Goal: Task Accomplishment & Management: Manage account settings

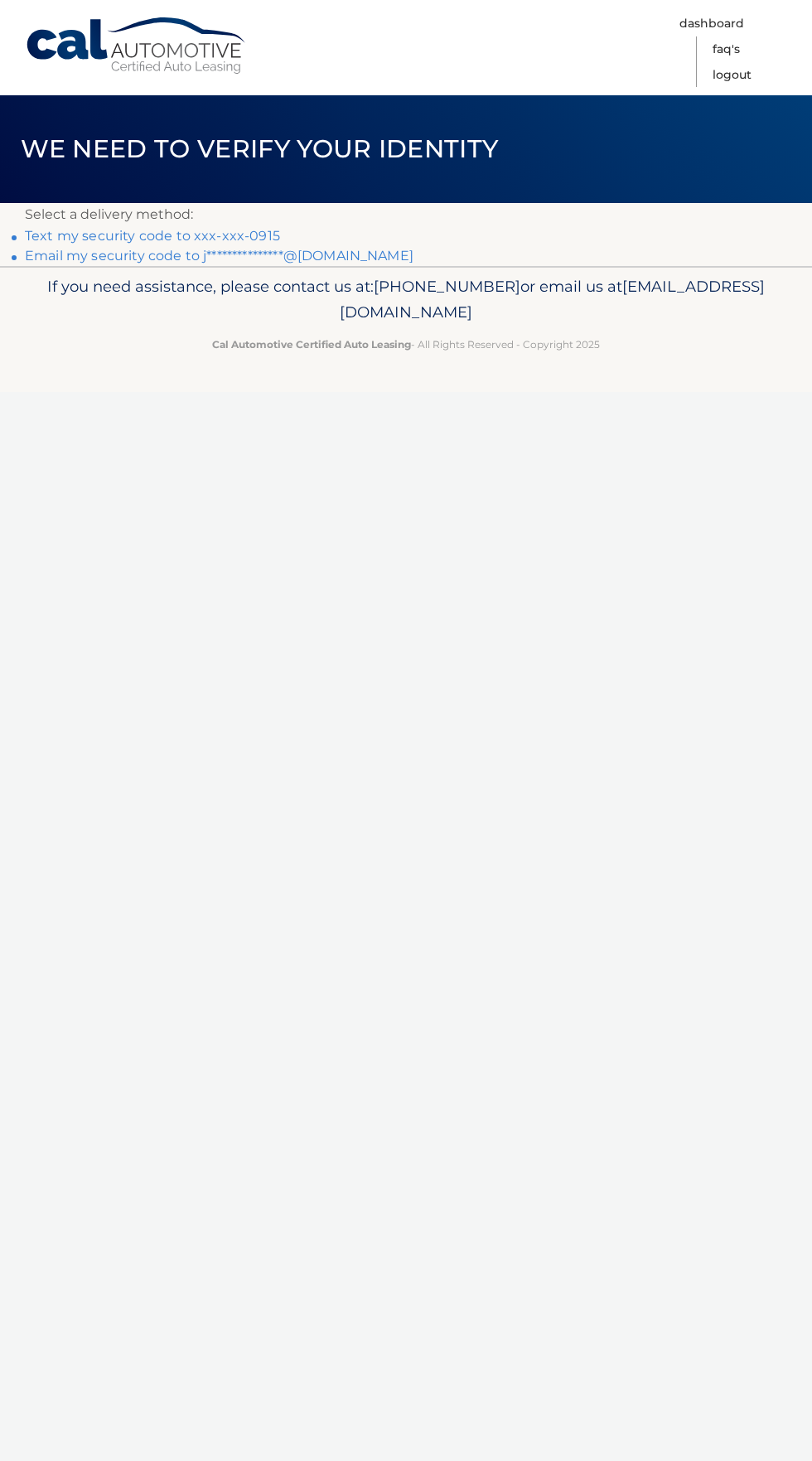
click at [120, 236] on link "Text my security code to xxx-xxx-0915" at bounding box center [152, 235] width 255 height 15
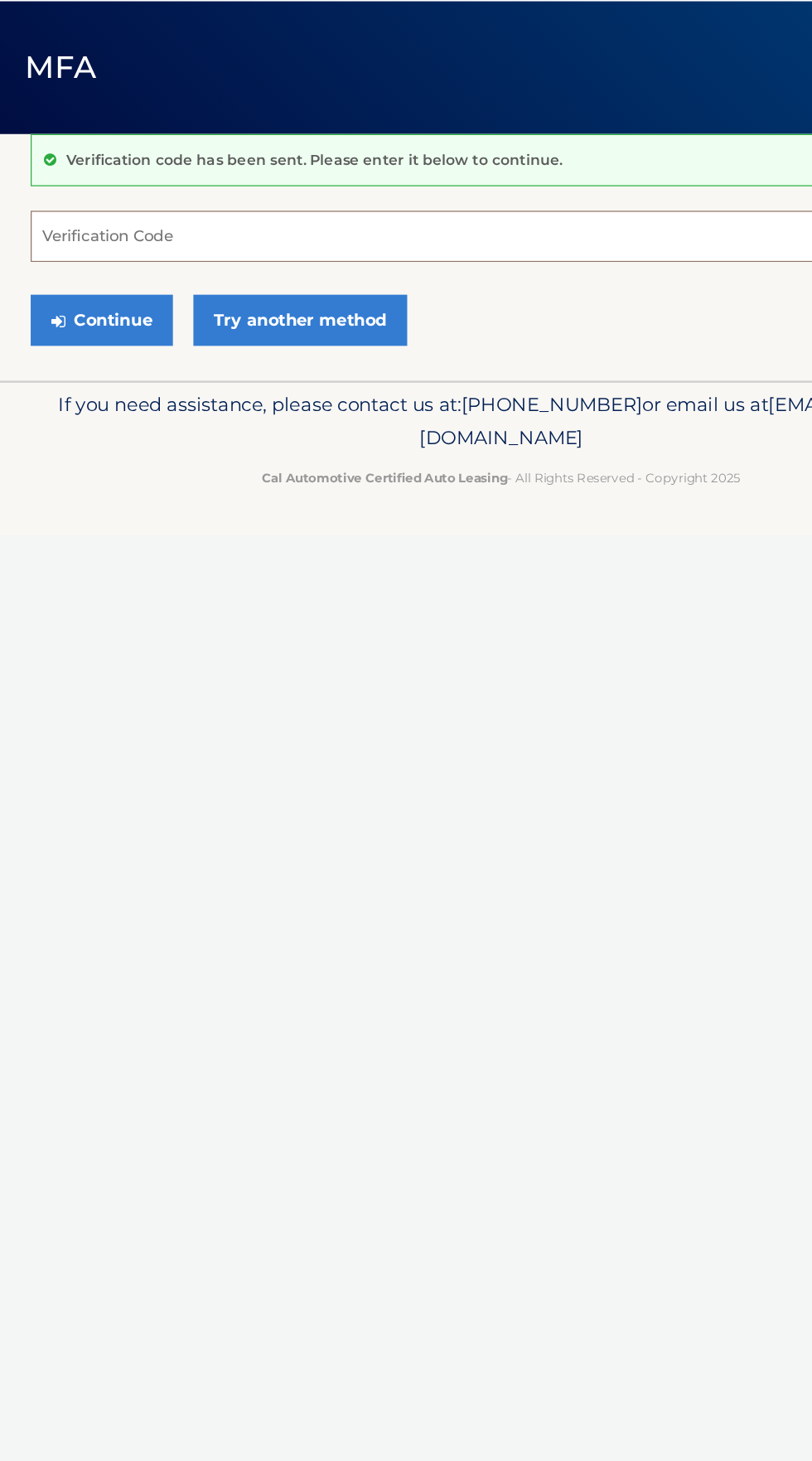
click at [90, 281] on input "Verification Code" at bounding box center [406, 286] width 762 height 41
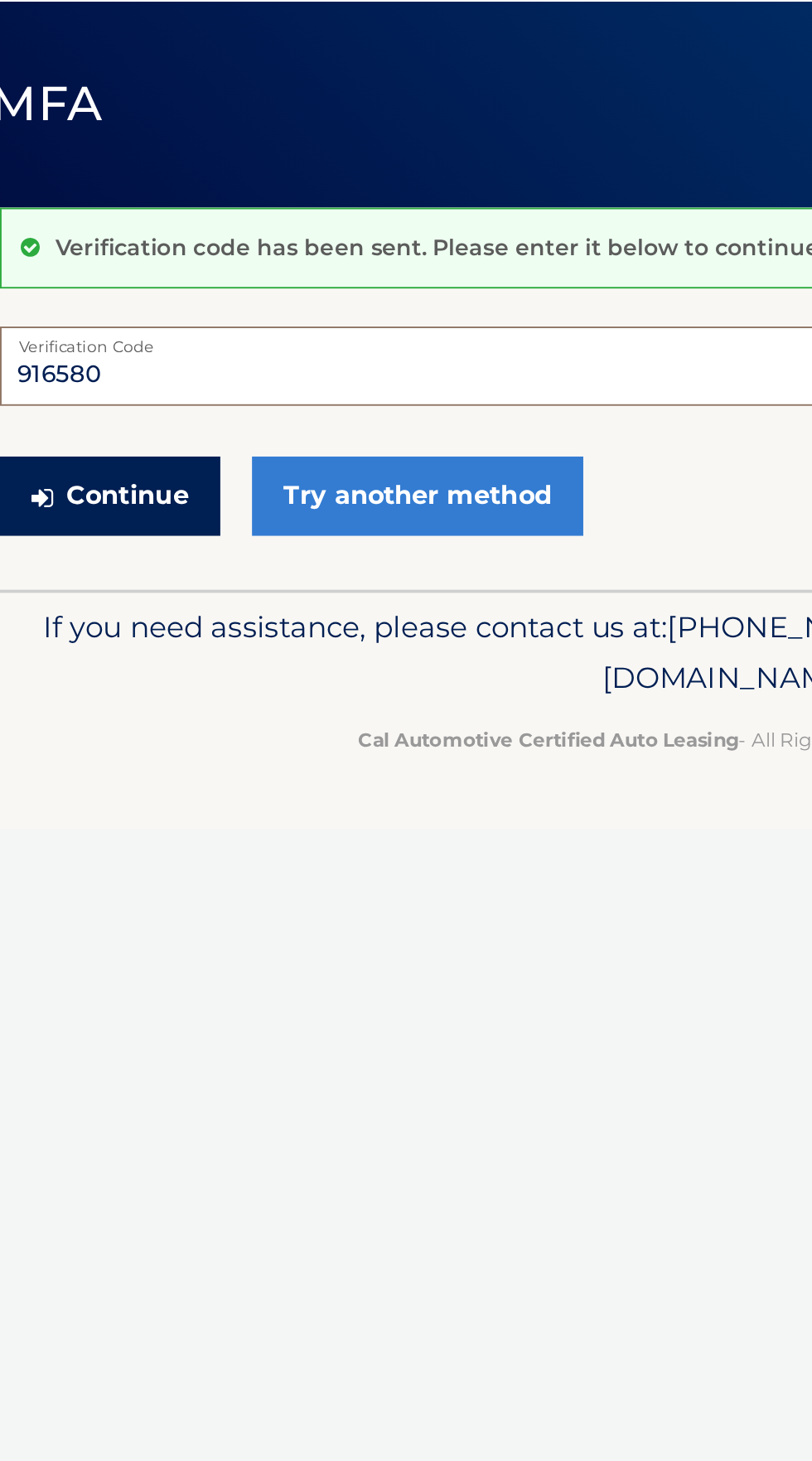
type input "916580"
click at [76, 369] on button "Continue" at bounding box center [82, 354] width 115 height 41
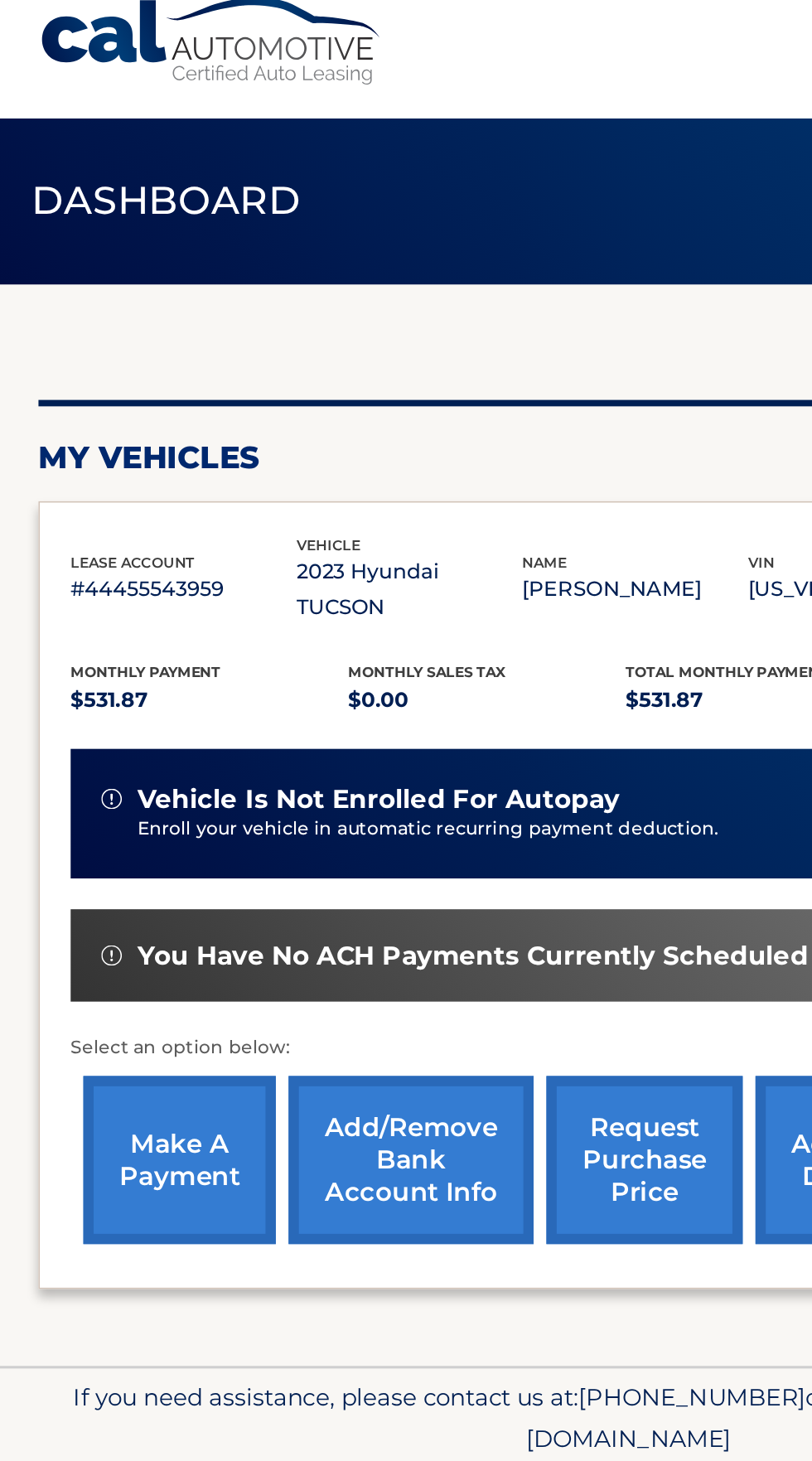
click at [131, 761] on link "make a payment" at bounding box center [116, 768] width 124 height 108
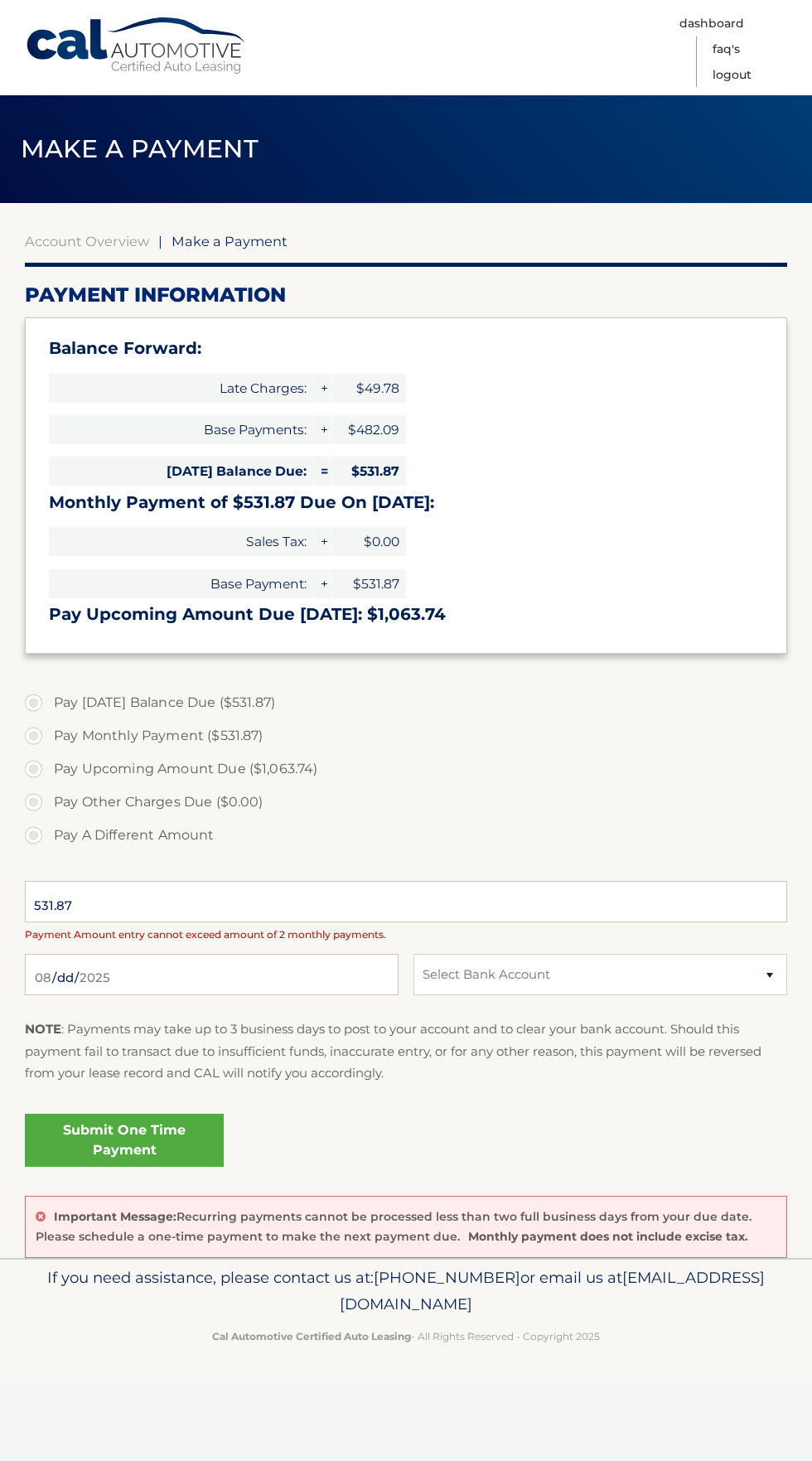
select select "M2E1NjVjZTQtZWNlMS00OTA5LTk3MDktNmFiYWNiNDk0YmFi"
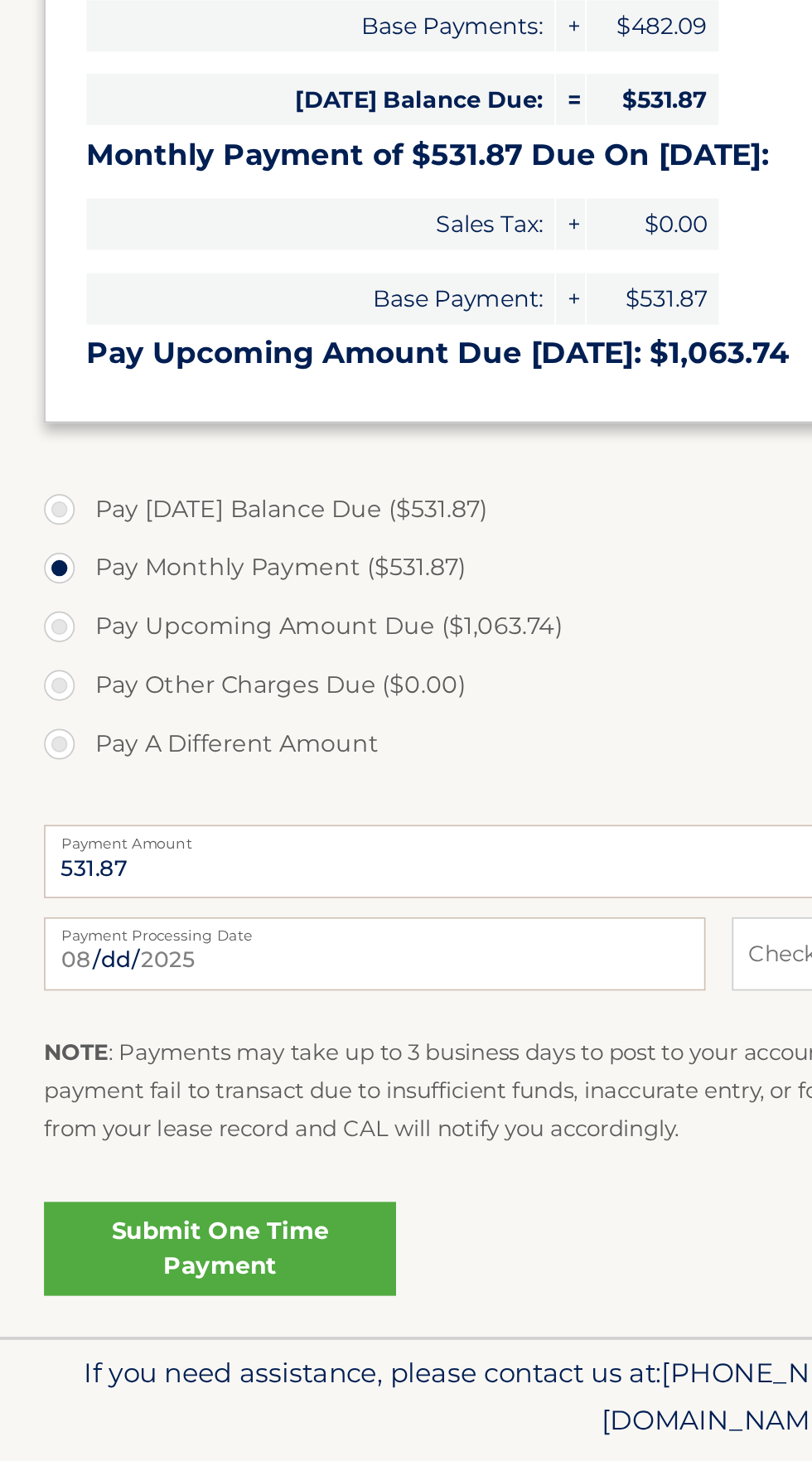
click at [171, 1132] on link "Submit One Time Payment" at bounding box center [124, 1120] width 199 height 53
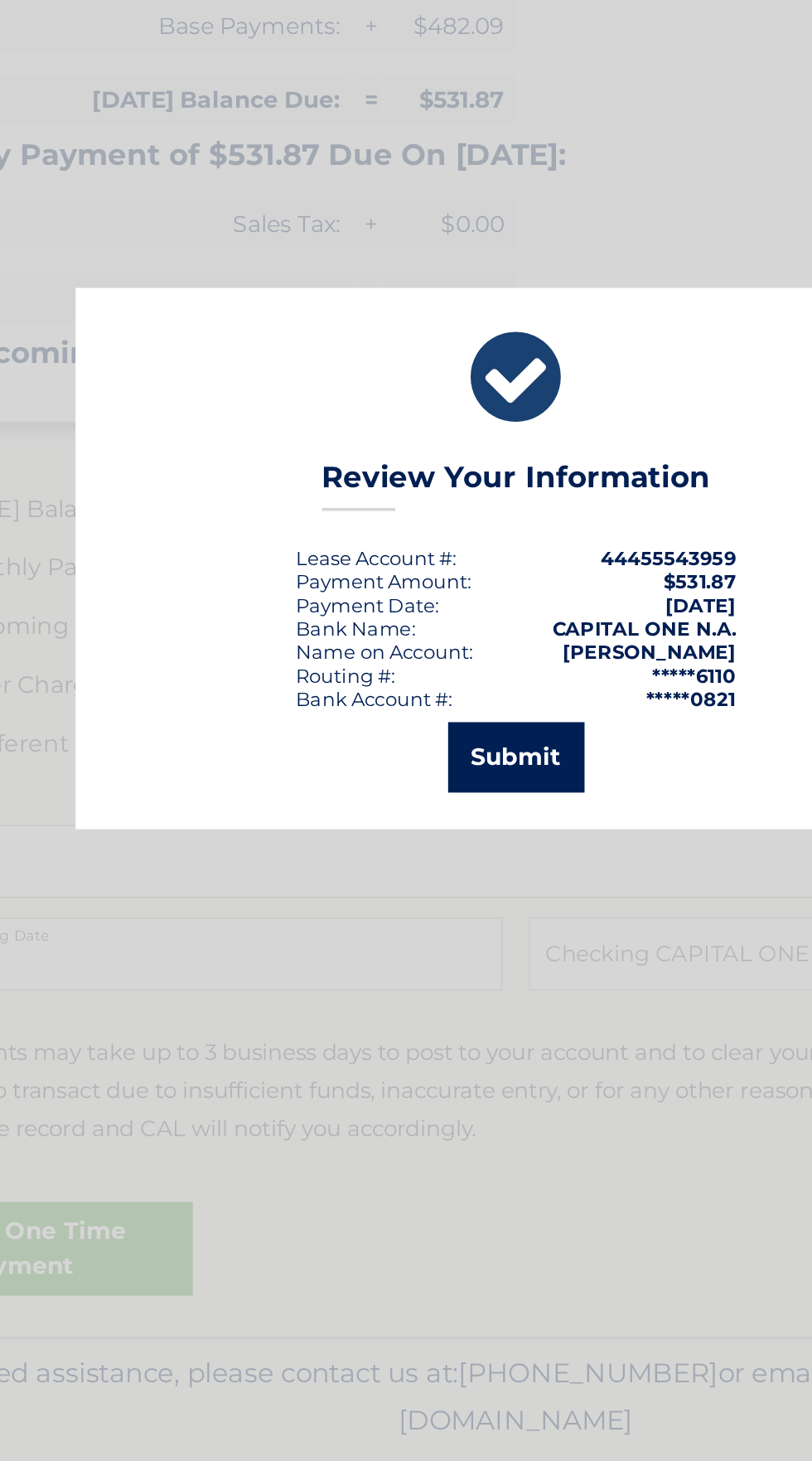
click at [420, 846] on button "Submit" at bounding box center [407, 843] width 77 height 39
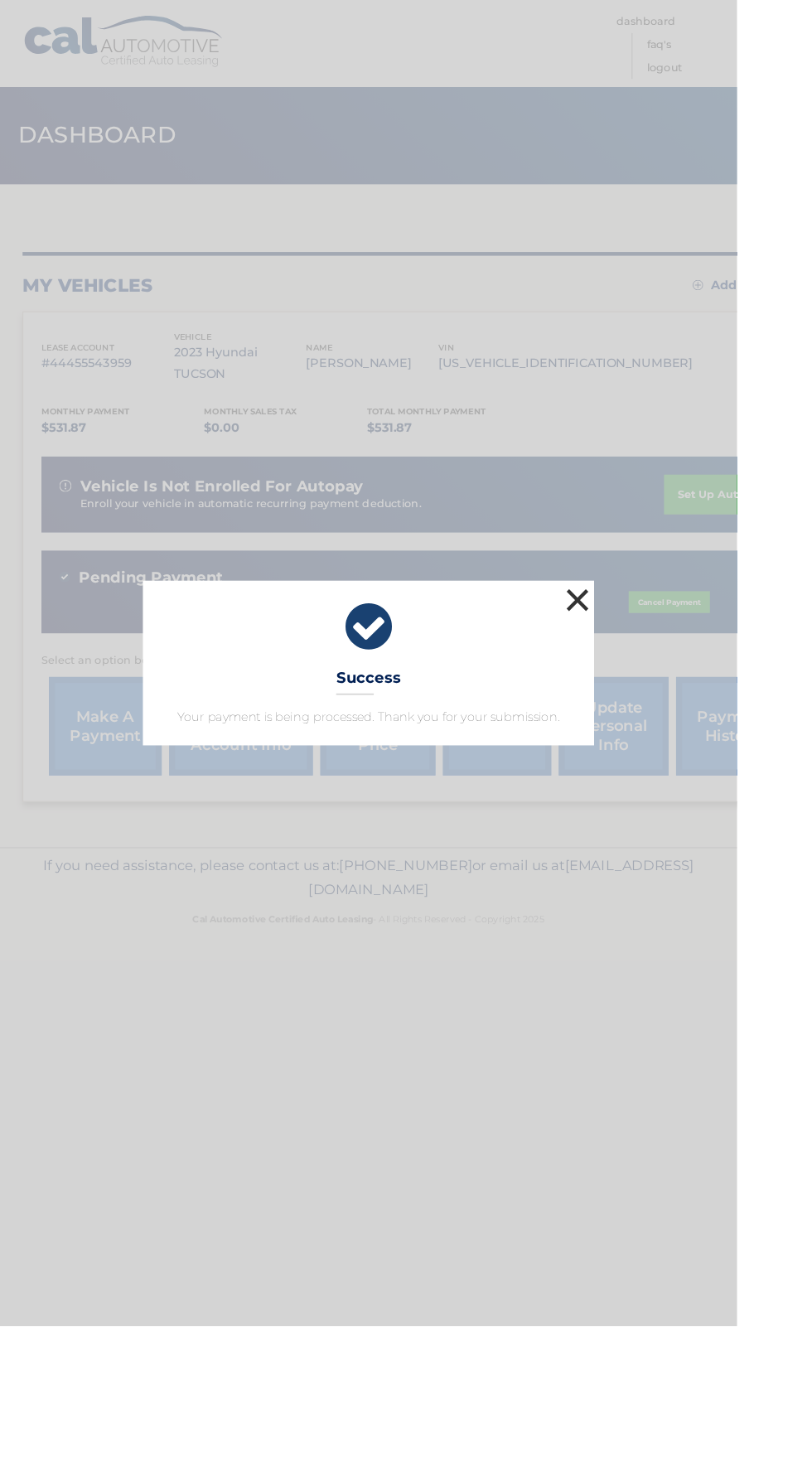
click at [653, 678] on button "×" at bounding box center [636, 661] width 33 height 33
